Goal: Information Seeking & Learning: Check status

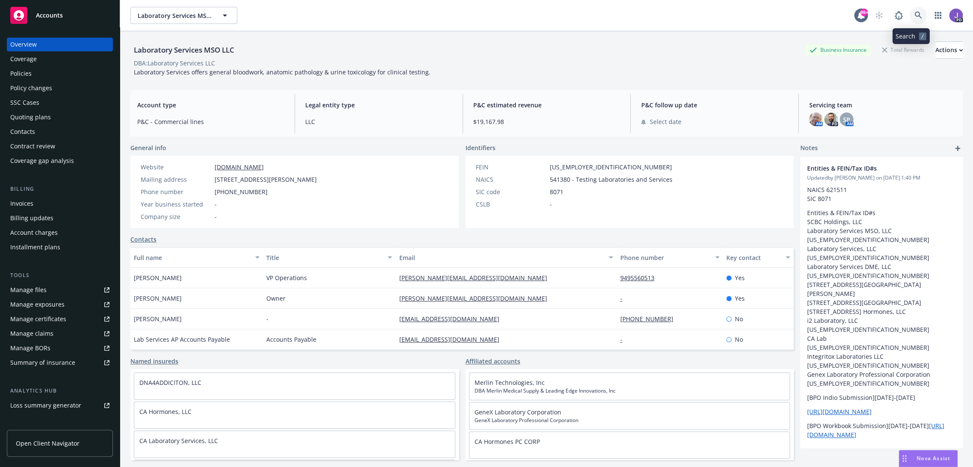
click at [916, 14] on link at bounding box center [918, 15] width 17 height 17
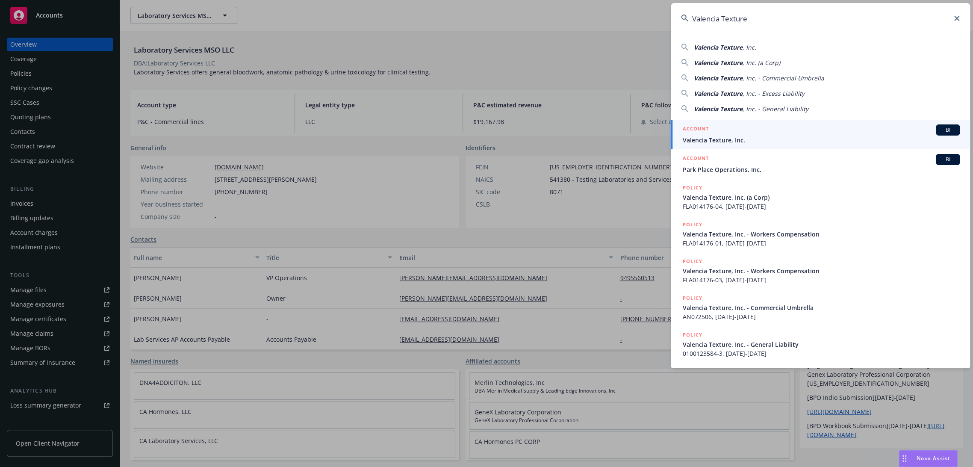
type input "Valencia Texture"
click at [726, 137] on span "Valencia Texture, Inc." at bounding box center [821, 140] width 277 height 9
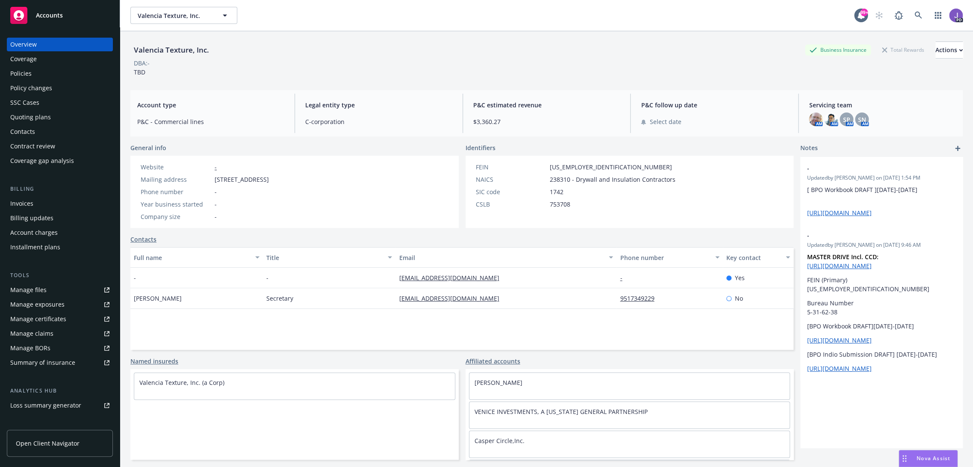
click at [38, 71] on div "Policies" at bounding box center [59, 74] width 99 height 14
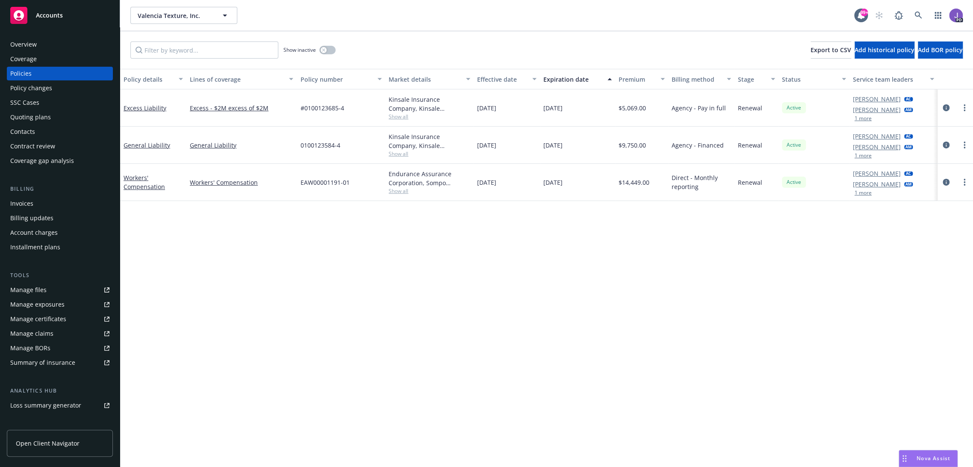
click at [40, 121] on div "Quoting plans" at bounding box center [30, 117] width 41 height 14
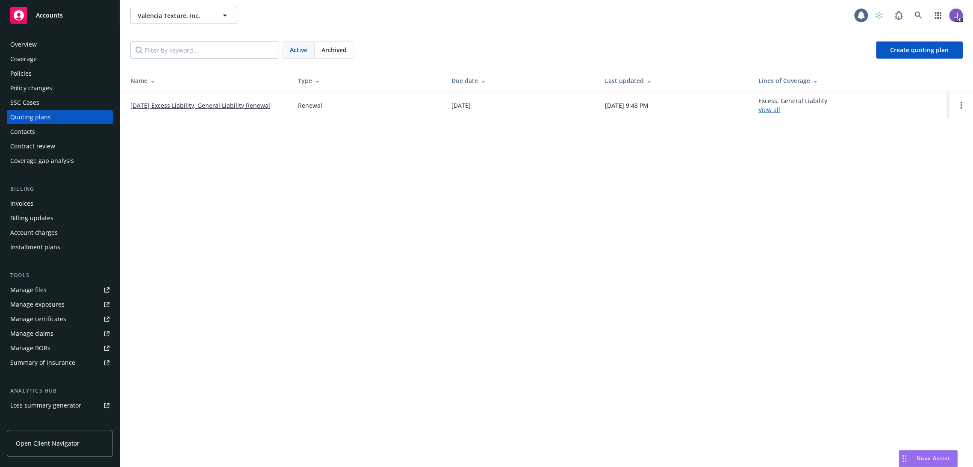
click at [210, 104] on link "08/14/25 Excess Liability, General Liability Renewal" at bounding box center [200, 105] width 140 height 9
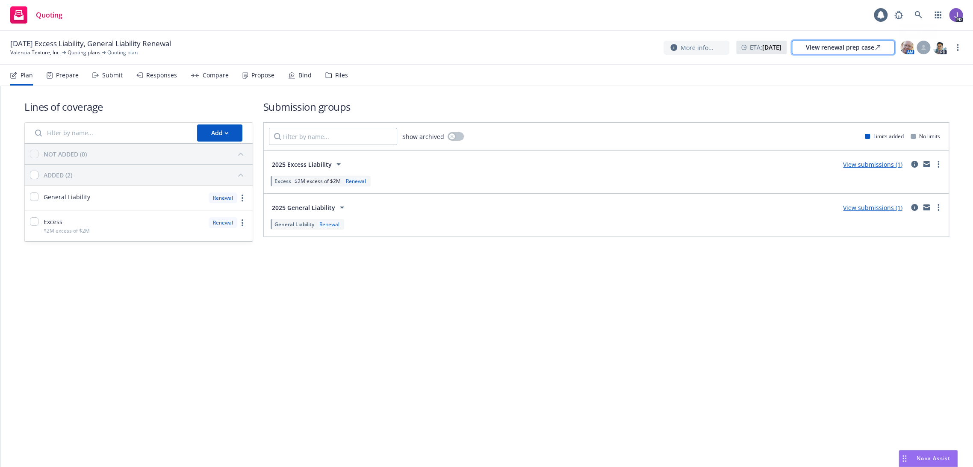
click at [845, 45] on div "View renewal prep case" at bounding box center [843, 47] width 74 height 13
click at [47, 53] on link "Valencia Texture, Inc." at bounding box center [35, 53] width 50 height 8
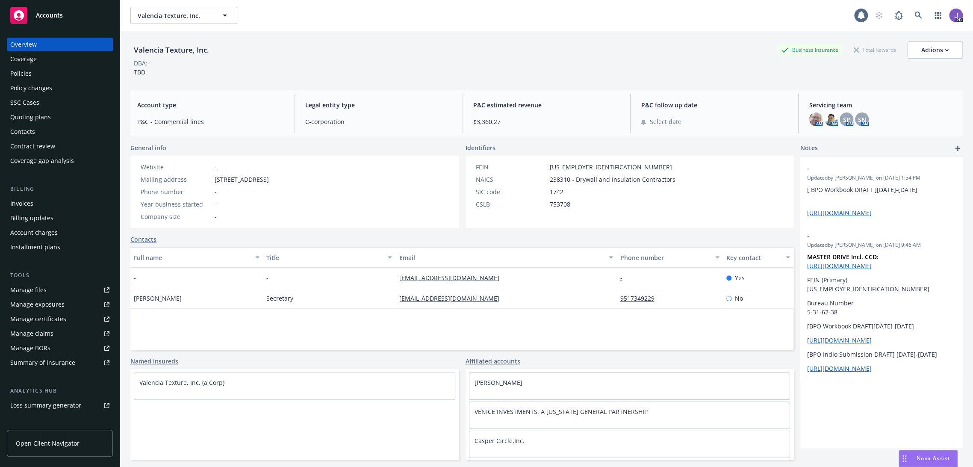
click at [31, 72] on div "Policies" at bounding box center [59, 74] width 99 height 14
